Goal: Complete application form

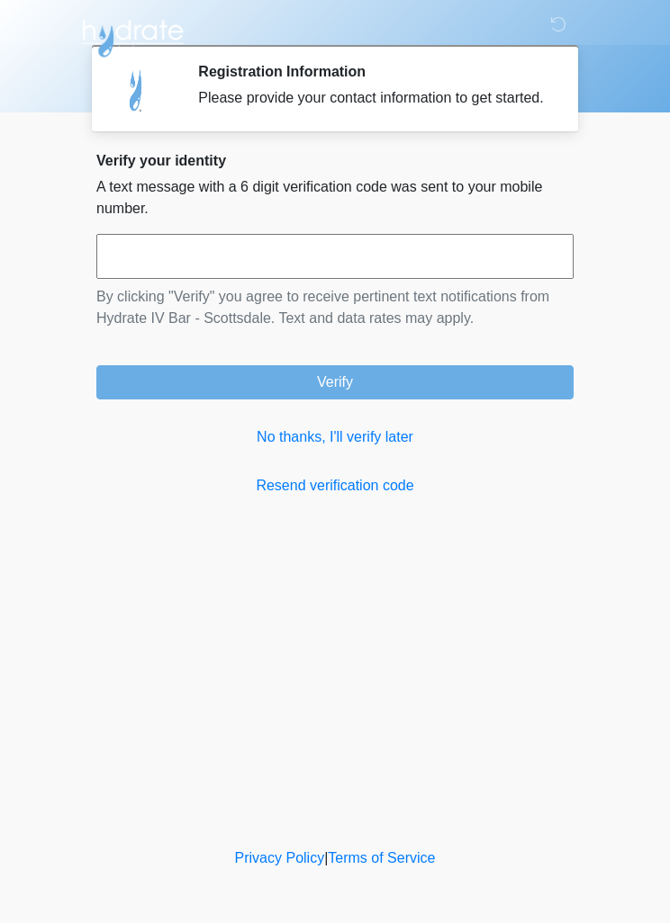
click at [141, 255] on input "text" at bounding box center [334, 256] width 477 height 45
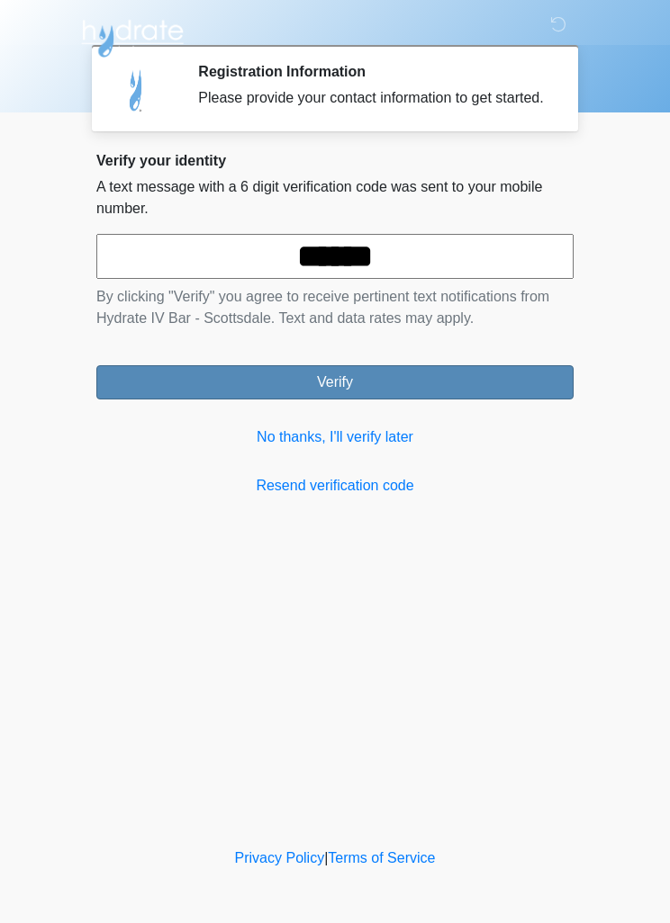
type input "******"
click at [152, 400] on button "Verify" at bounding box center [334, 382] width 477 height 34
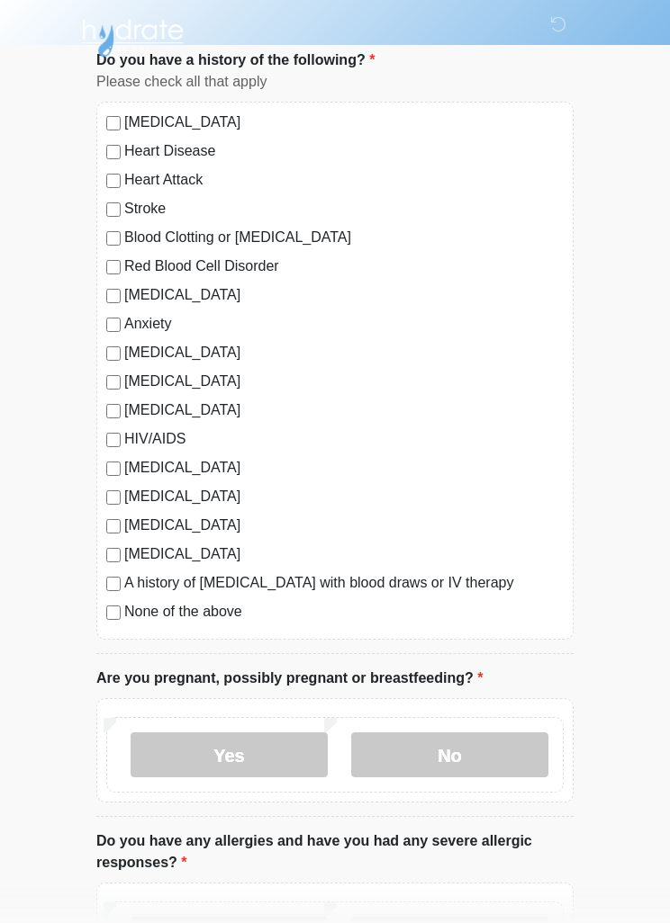
scroll to position [123, 0]
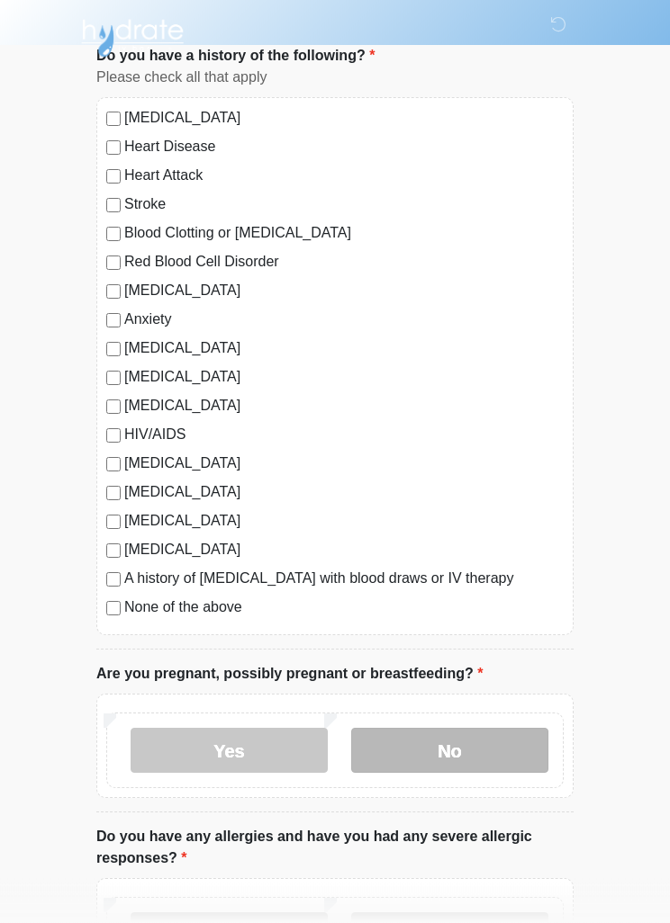
click at [513, 758] on label "No" at bounding box center [449, 751] width 197 height 45
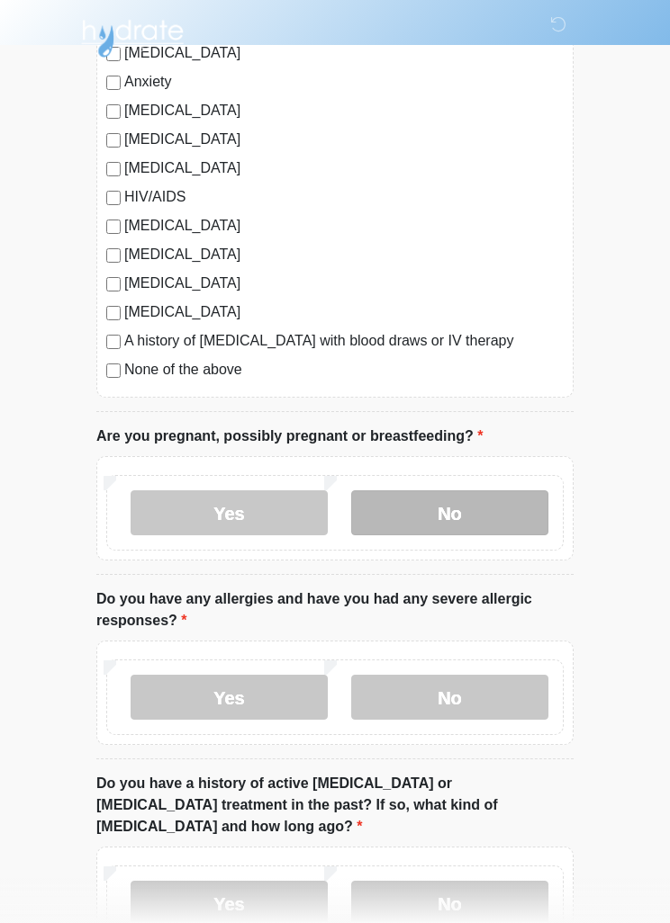
scroll to position [363, 0]
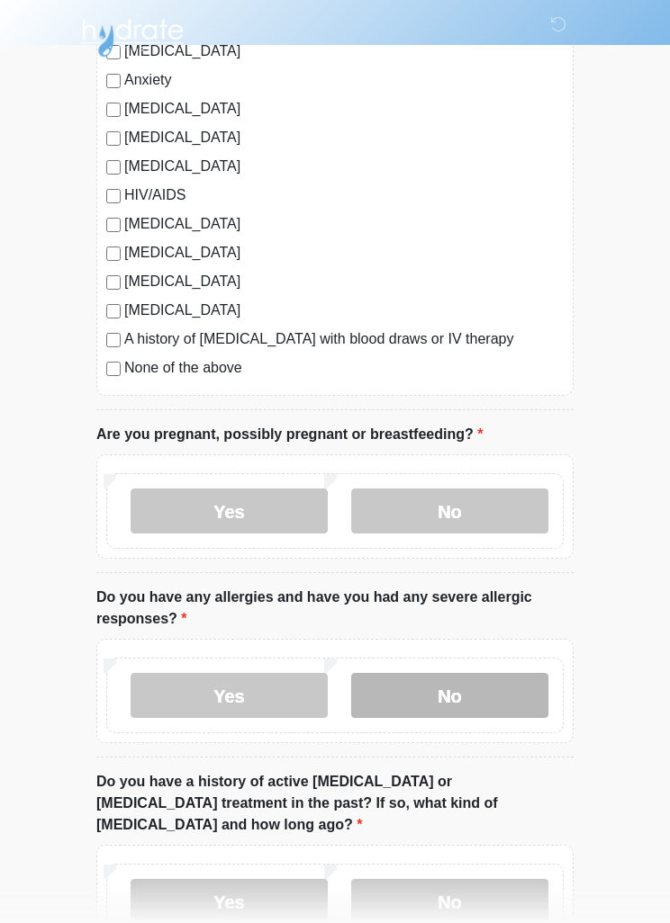
click at [527, 713] on label "No" at bounding box center [449, 696] width 197 height 45
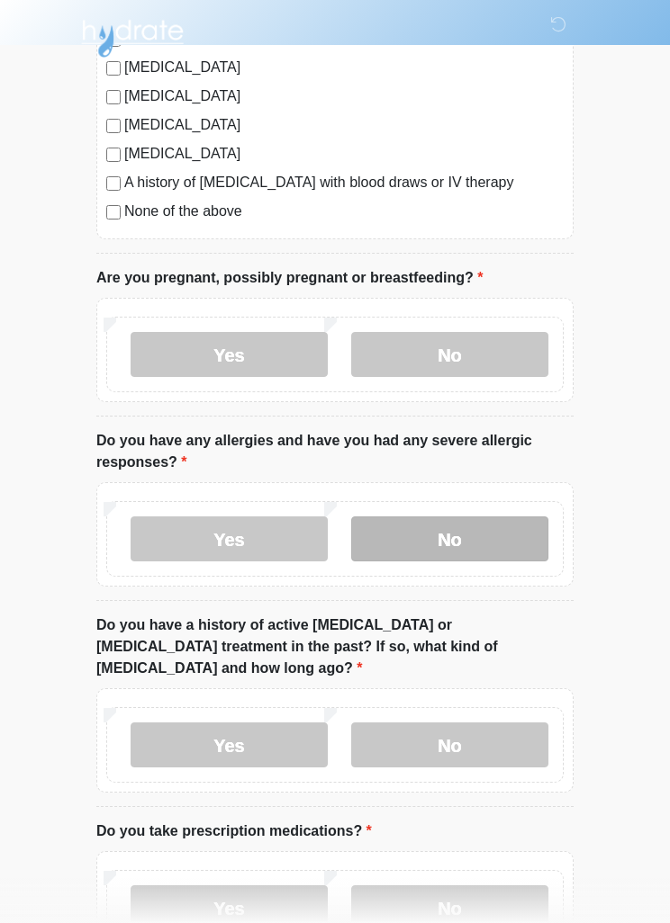
scroll to position [528, 0]
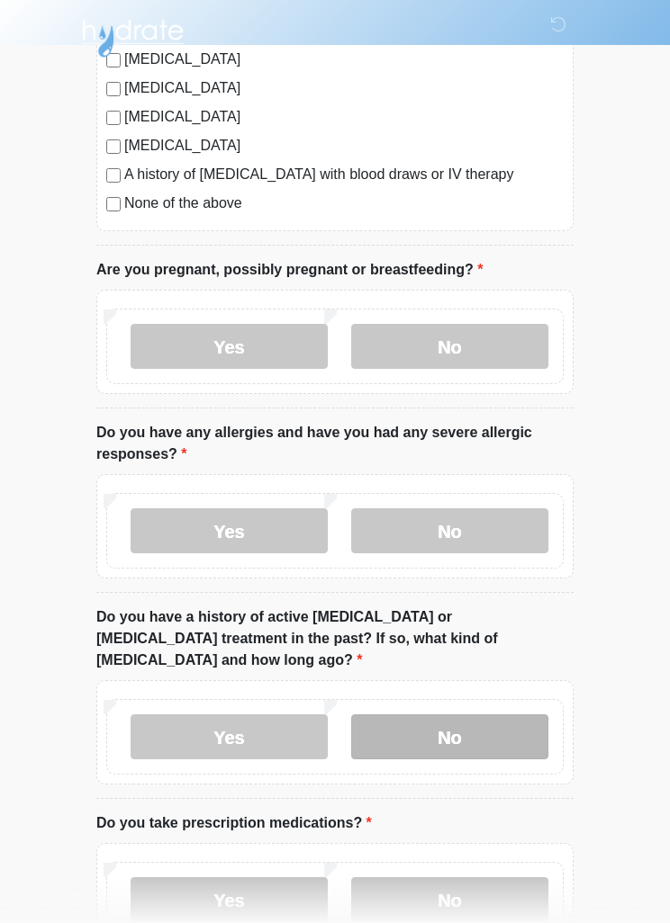
click at [528, 727] on label "No" at bounding box center [449, 737] width 197 height 45
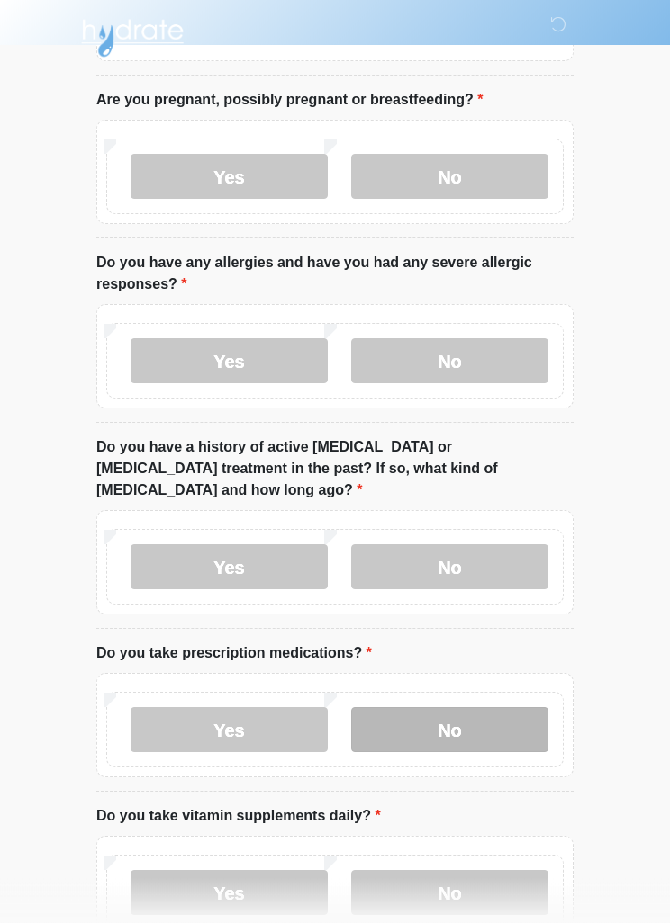
click at [520, 717] on label "No" at bounding box center [449, 730] width 197 height 45
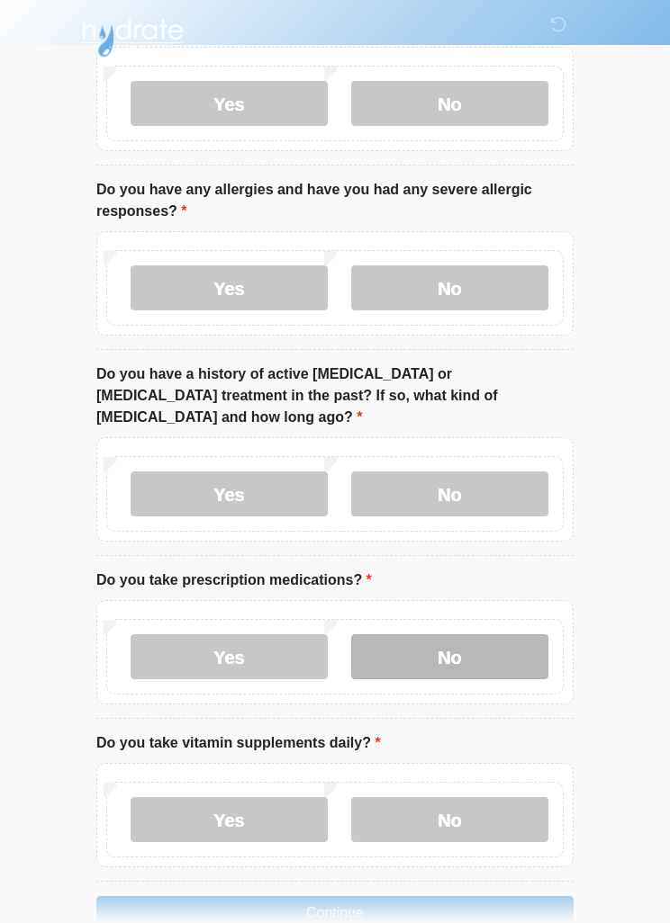
scroll to position [794, 0]
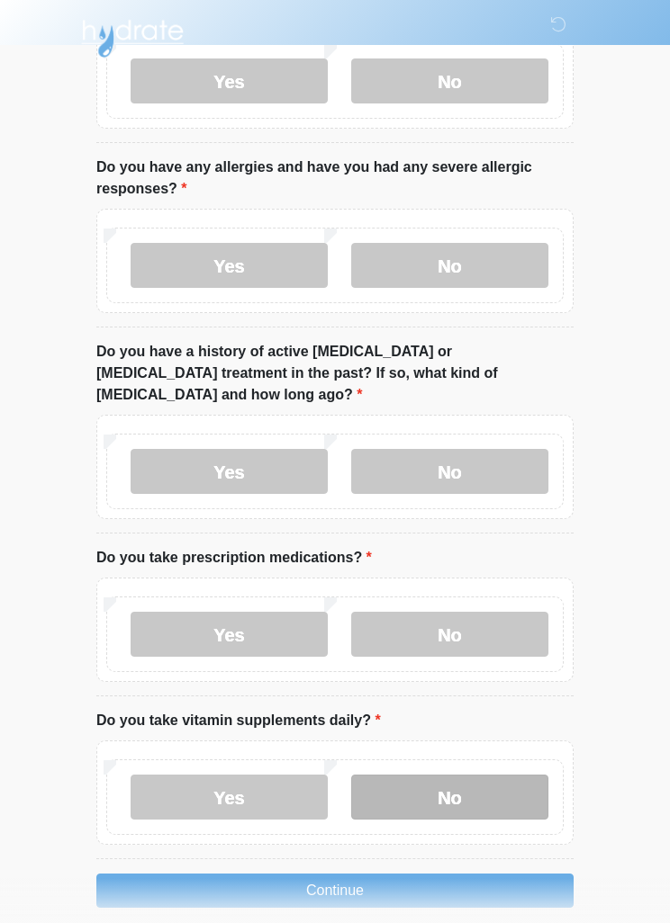
click at [499, 775] on label "No" at bounding box center [449, 797] width 197 height 45
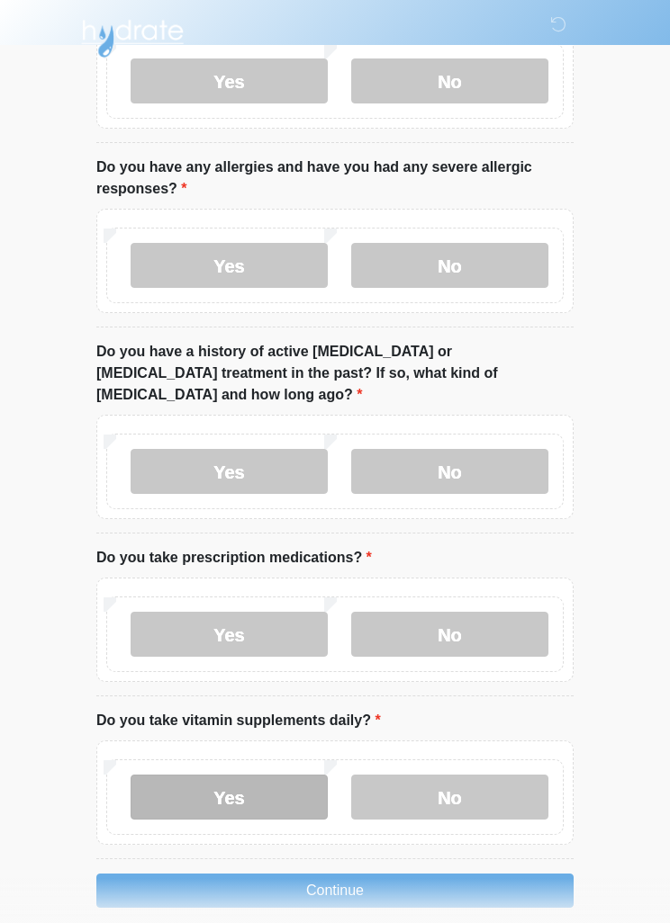
click at [162, 785] on label "Yes" at bounding box center [228, 797] width 197 height 45
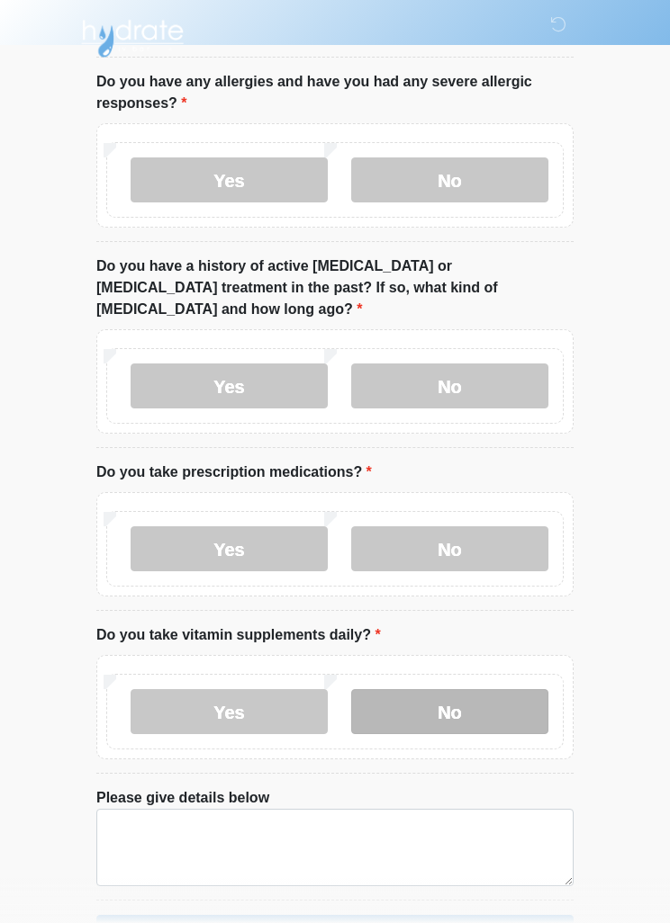
click at [514, 697] on label "No" at bounding box center [449, 711] width 197 height 45
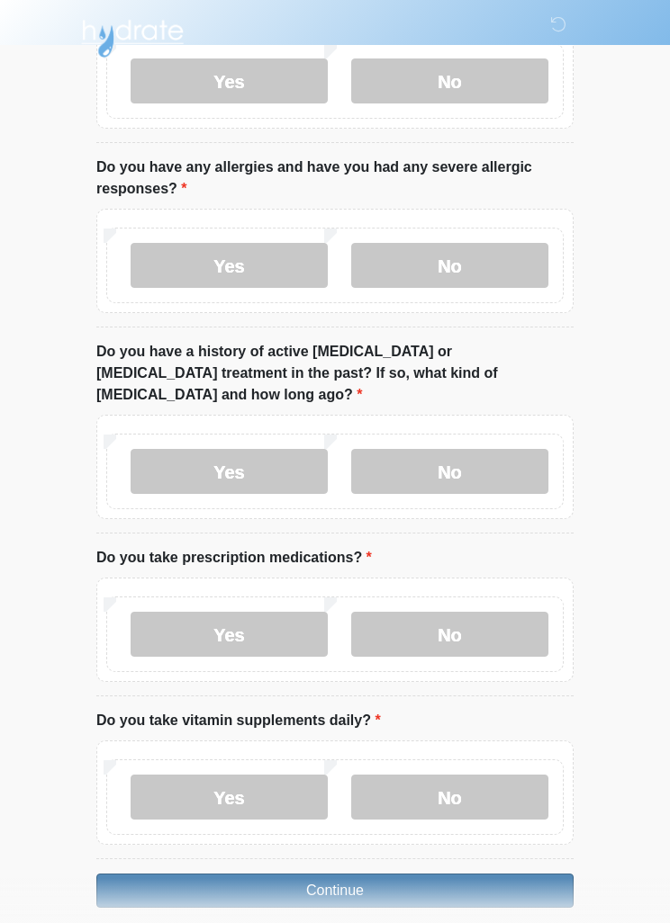
click at [509, 880] on button "Continue" at bounding box center [334, 891] width 477 height 34
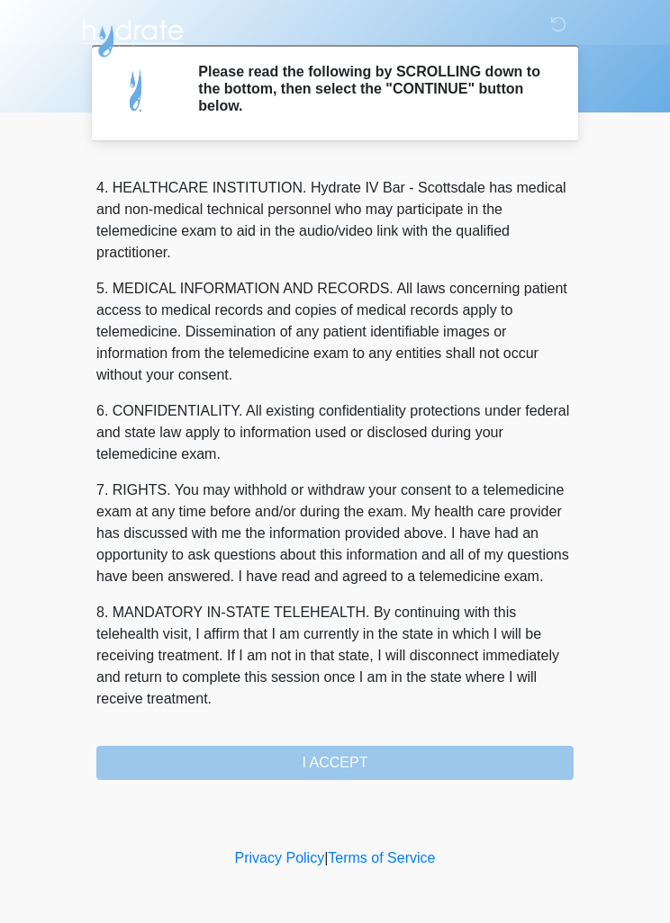
scroll to position [502, 0]
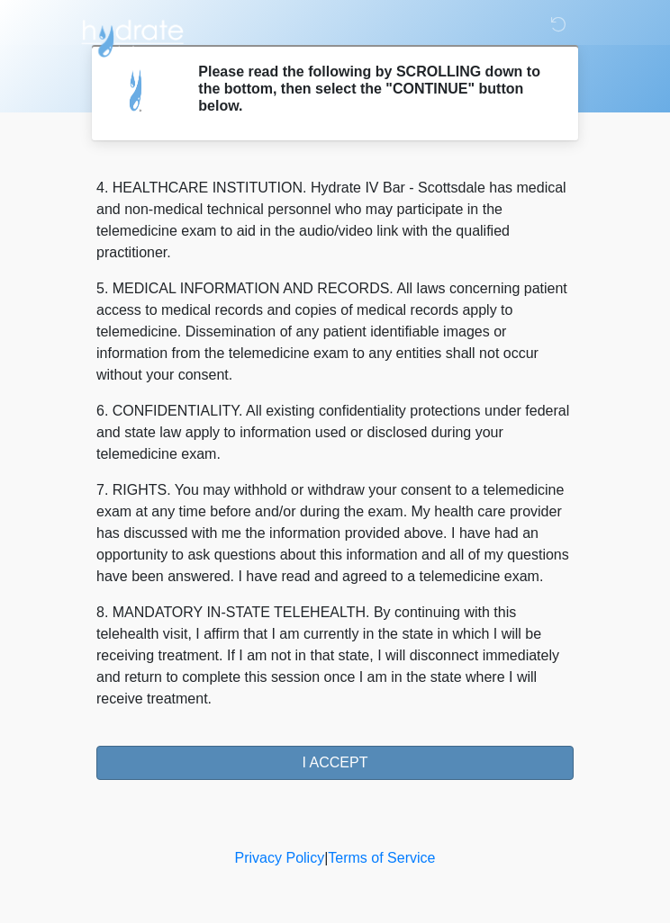
click at [498, 758] on button "I ACCEPT" at bounding box center [334, 763] width 477 height 34
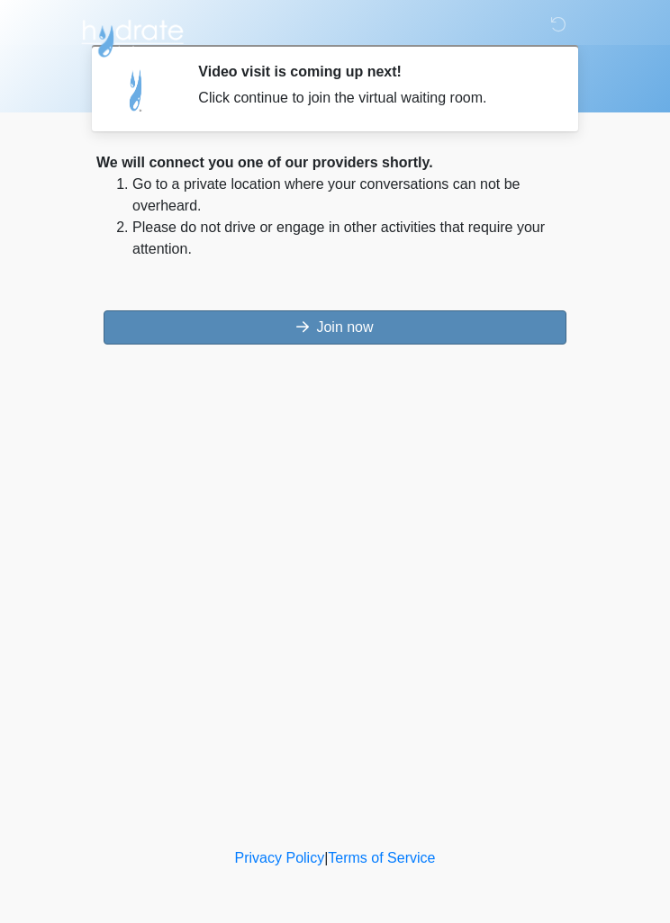
click at [138, 328] on button "Join now" at bounding box center [334, 327] width 463 height 34
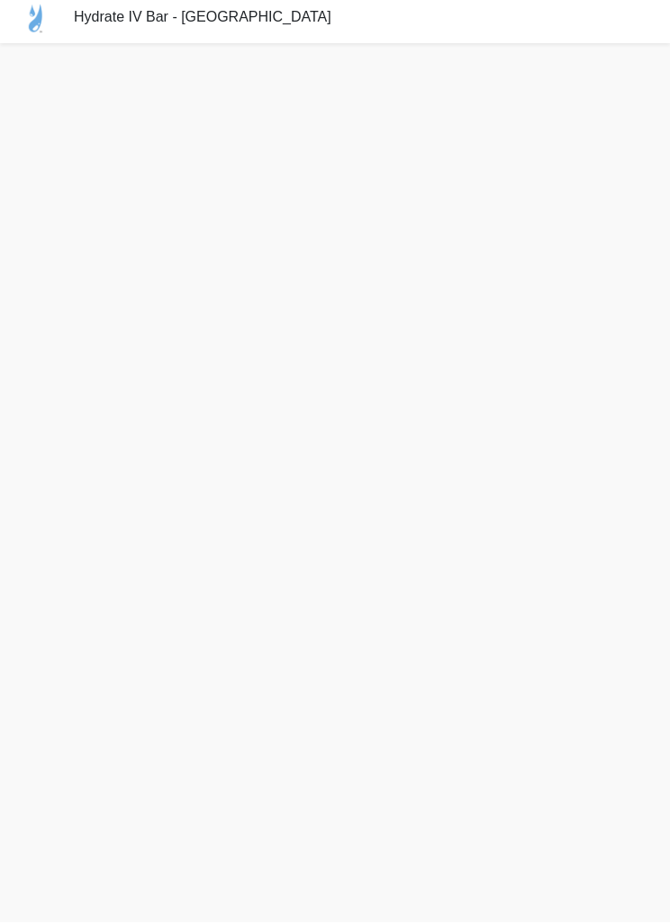
scroll to position [19, 0]
